Goal: Task Accomplishment & Management: Manage account settings

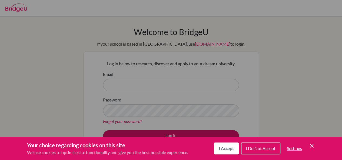
click at [314, 144] on icon "Cookie Control Close Icon" at bounding box center [312, 146] width 6 height 6
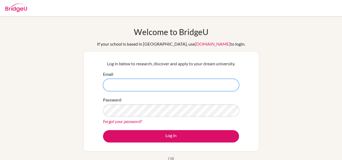
click at [160, 81] on input "Email" at bounding box center [171, 85] width 136 height 12
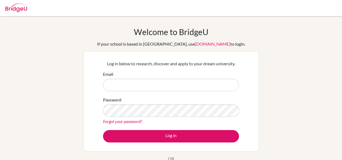
scroll to position [27, 0]
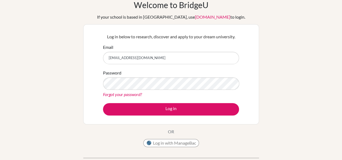
type input "[EMAIL_ADDRESS][DOMAIN_NAME]"
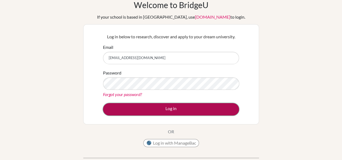
click at [154, 112] on button "Log in" at bounding box center [171, 109] width 136 height 12
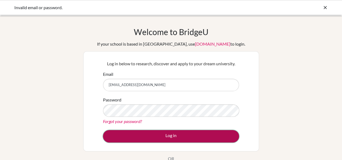
click at [160, 138] on button "Log in" at bounding box center [171, 136] width 136 height 12
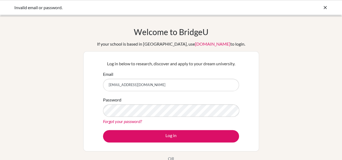
click at [267, 88] on div "Welcome to BridgeU If your school is based in China, use app.bridge-u.com.cn to…" at bounding box center [171, 115] width 342 height 177
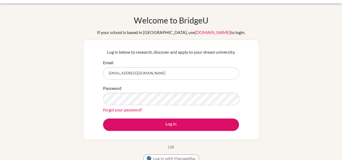
scroll to position [12, 0]
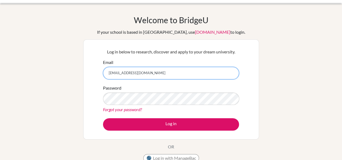
click at [141, 68] on input "120824@ogrenci.tedankara.k12.tr" at bounding box center [171, 73] width 136 height 12
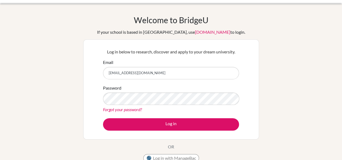
drag, startPoint x: 152, startPoint y: 84, endPoint x: 154, endPoint y: 88, distance: 5.0
click at [152, 85] on form "Email 120824@ogrenci.tedankara.k12.tr Password Forgot your password? Log in" at bounding box center [171, 95] width 136 height 72
click at [160, 83] on form "Email 120824@ogrenci.tedankara.k12.tr Password Forgot your password? Log in" at bounding box center [171, 95] width 136 height 72
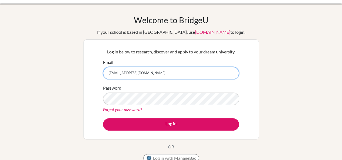
click at [162, 75] on input "120824@ogrenci.tedankara.k12.tr" at bounding box center [171, 73] width 136 height 12
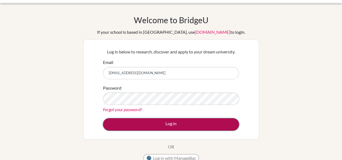
click at [151, 125] on button "Log in" at bounding box center [171, 125] width 136 height 12
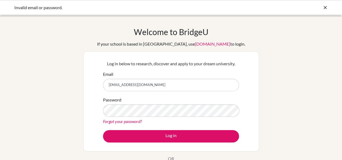
click at [130, 124] on link "Forgot your password?" at bounding box center [122, 121] width 39 height 5
click at [134, 120] on link "Forgot your password?" at bounding box center [122, 121] width 39 height 5
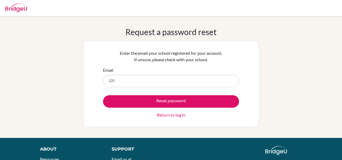
type input "[EMAIL_ADDRESS][DOMAIN_NAME]"
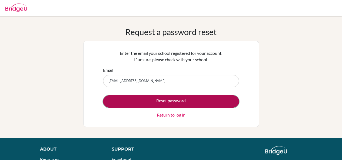
click at [161, 99] on button "Reset password" at bounding box center [171, 102] width 136 height 12
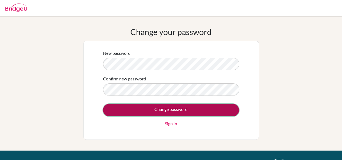
click at [175, 111] on input "Change password" at bounding box center [171, 110] width 136 height 12
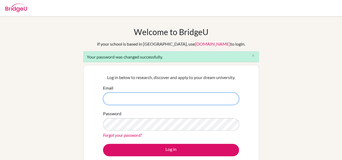
type input "o"
type input "[EMAIL_ADDRESS][DOMAIN_NAME]"
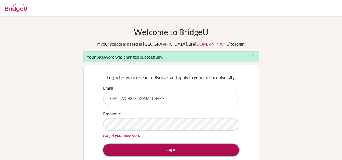
click at [154, 153] on button "Log in" at bounding box center [171, 150] width 136 height 12
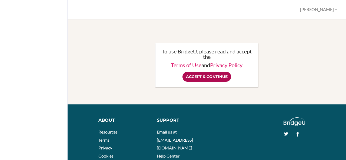
click at [200, 78] on input "Accept & Continue" at bounding box center [207, 77] width 49 height 10
